Goal: Browse casually

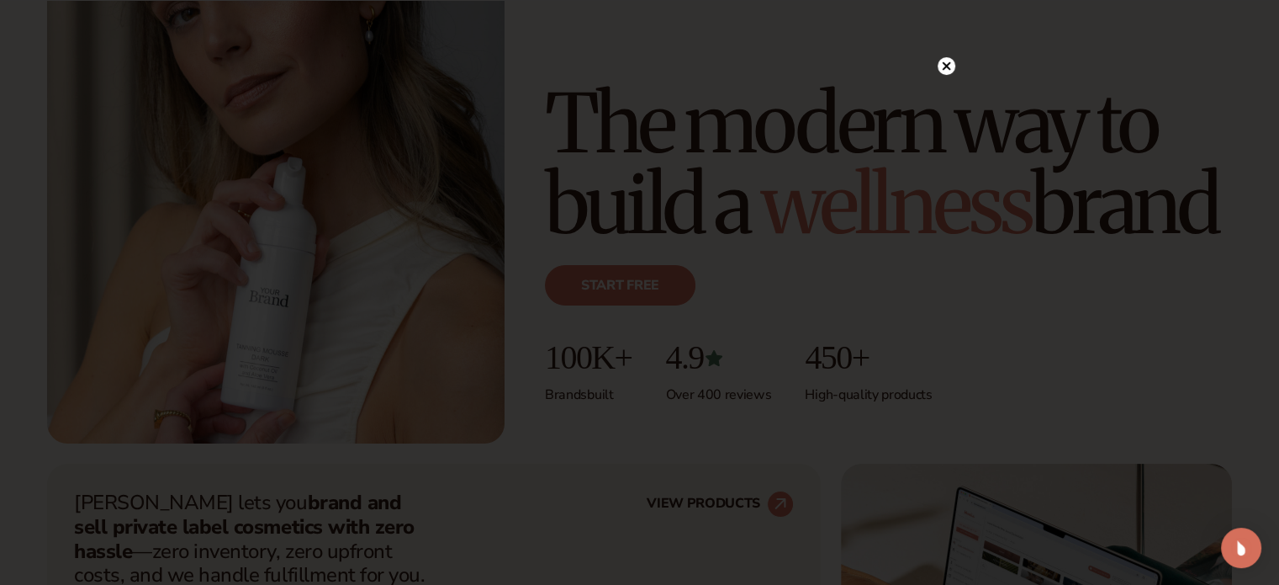
scroll to position [269, 0]
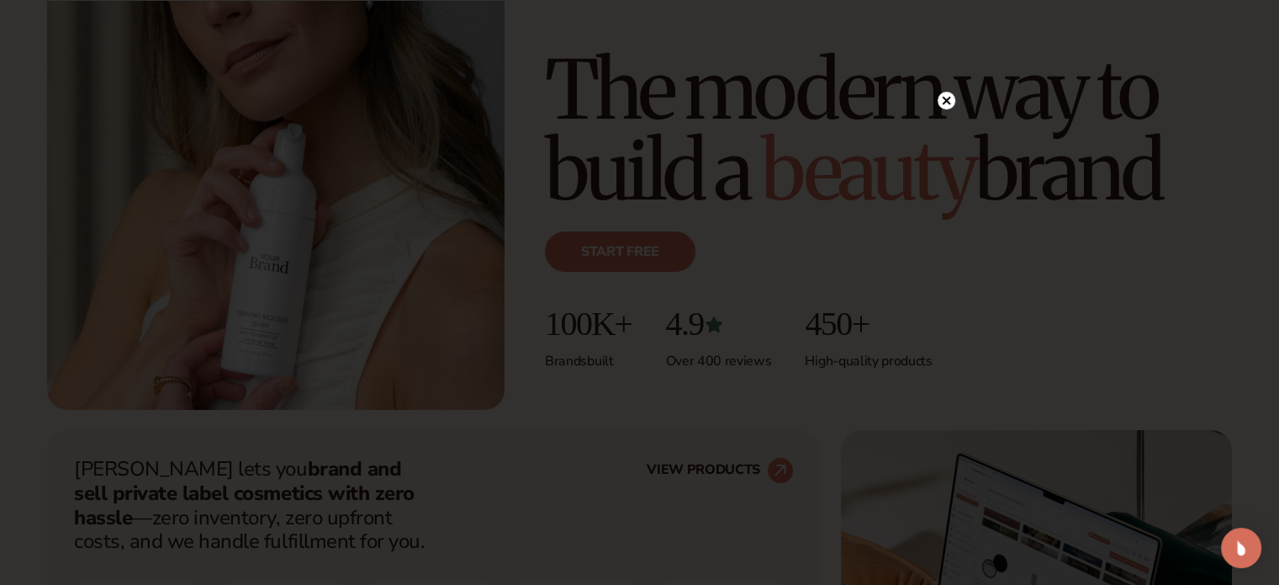
click at [946, 96] on circle at bounding box center [947, 101] width 18 height 18
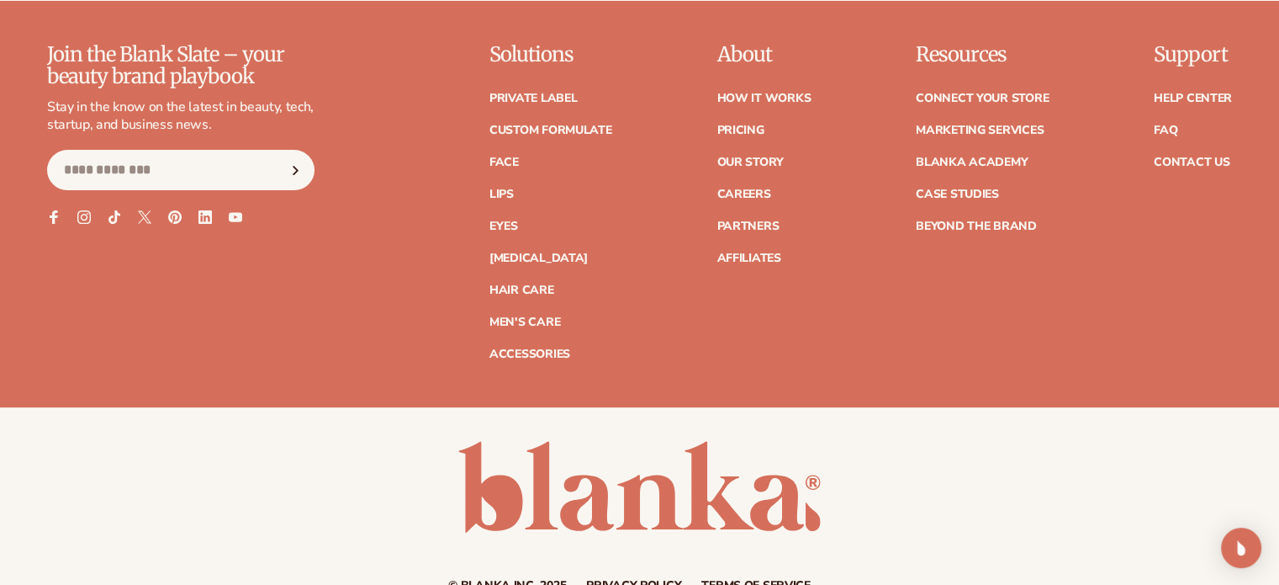
scroll to position [7030, 0]
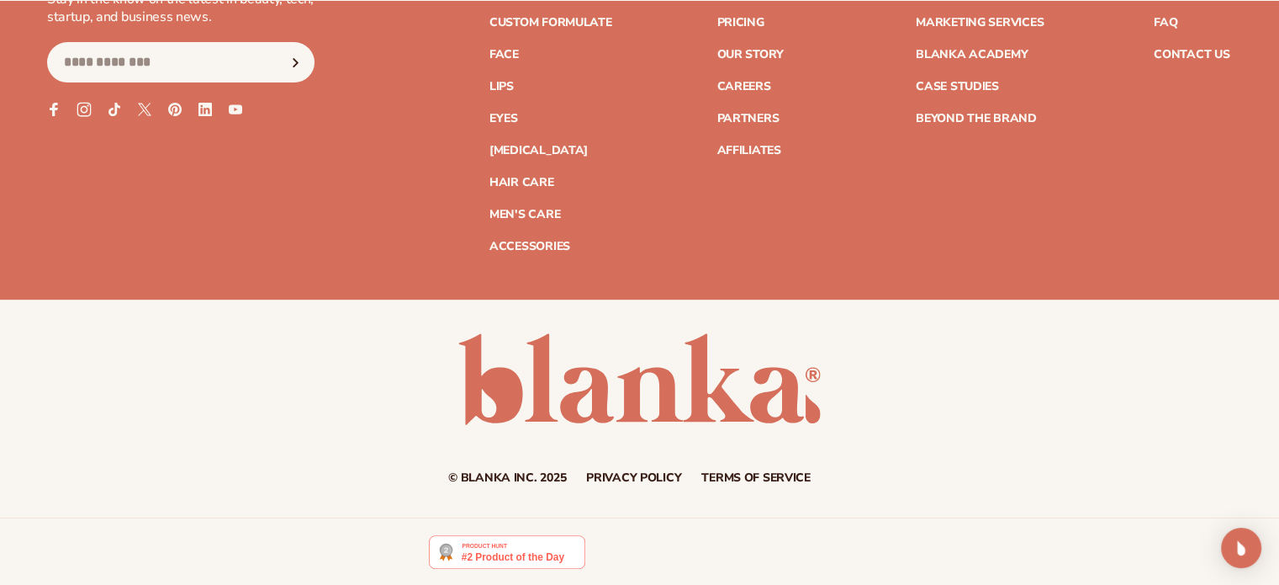
click at [81, 103] on icon at bounding box center [84, 110] width 14 height 14
